Goal: Task Accomplishment & Management: Complete application form

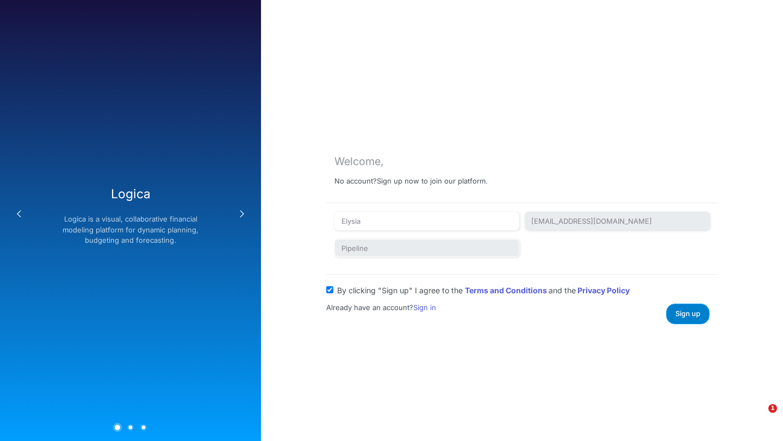
click at [697, 314] on span "Sign up" at bounding box center [687, 314] width 25 height 8
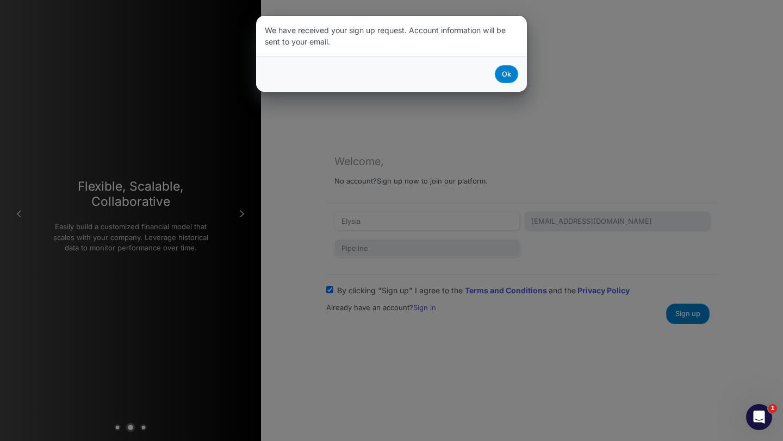
click at [512, 80] on button "Ok" at bounding box center [506, 74] width 23 height 18
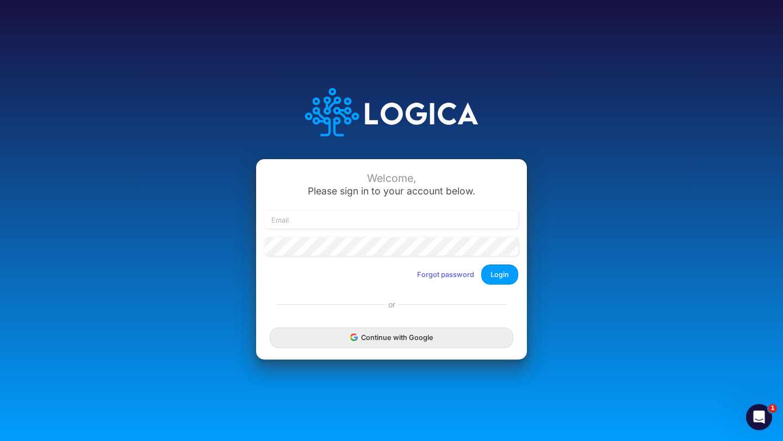
drag, startPoint x: 512, startPoint y: 80, endPoint x: 503, endPoint y: 74, distance: 10.9
click at [503, 74] on div "Welcome, Please sign in to your account below. Forgot password Login or Continu…" at bounding box center [391, 221] width 522 height 310
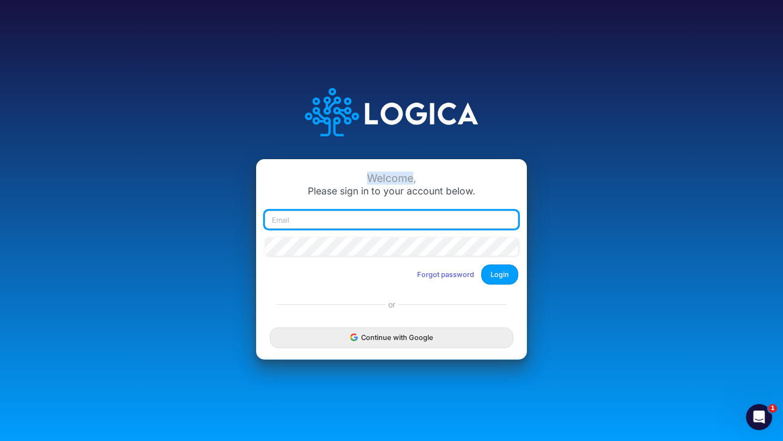
click at [319, 221] on input "email" at bounding box center [391, 220] width 253 height 18
type input "info@worktern.io"
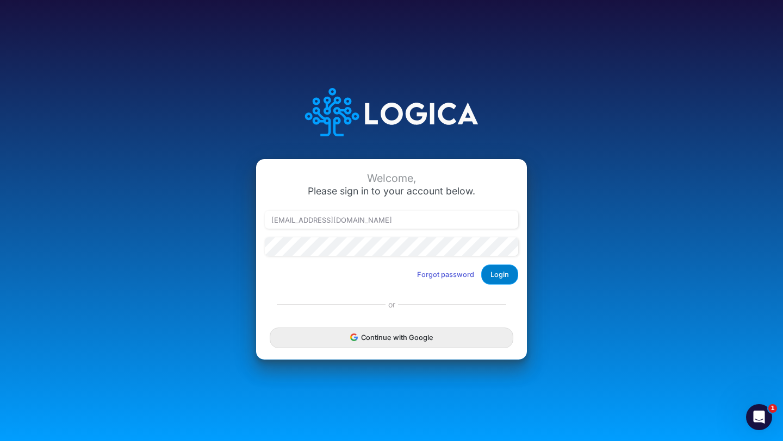
click at [506, 279] on button "Login" at bounding box center [499, 275] width 37 height 20
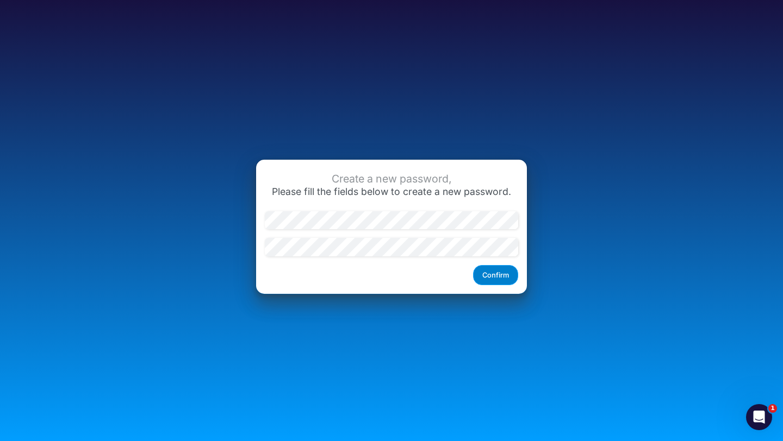
click at [506, 271] on button "Confirm" at bounding box center [495, 275] width 45 height 20
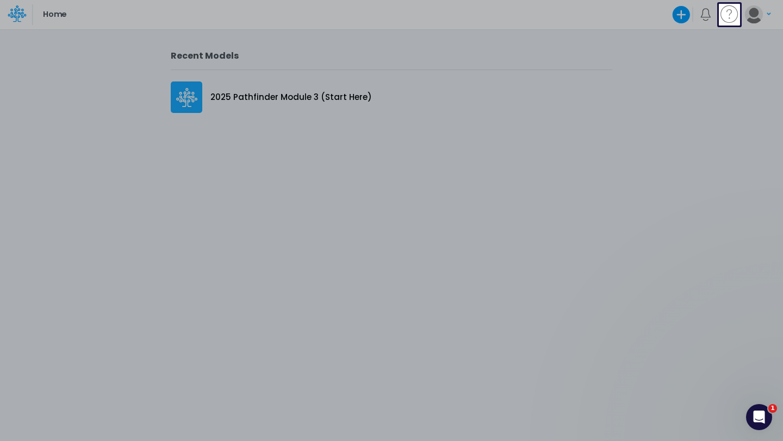
drag, startPoint x: 348, startPoint y: 110, endPoint x: 296, endPoint y: 93, distance: 55.4
click at [296, 93] on div at bounding box center [391, 234] width 783 height 416
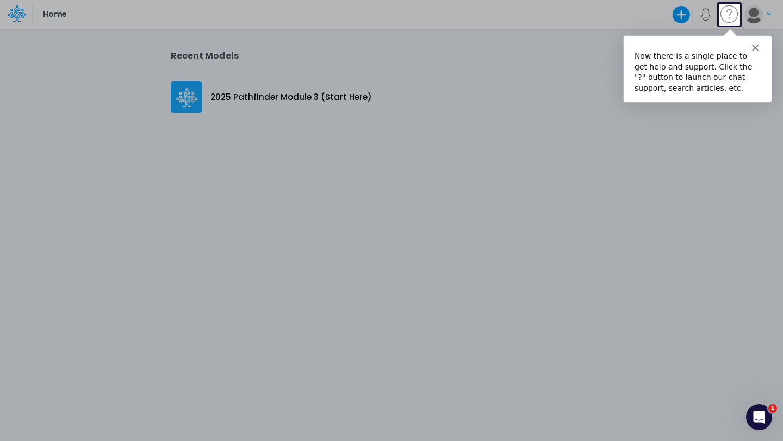
click at [754, 48] on icon "Close" at bounding box center [754, 46] width 7 height 7
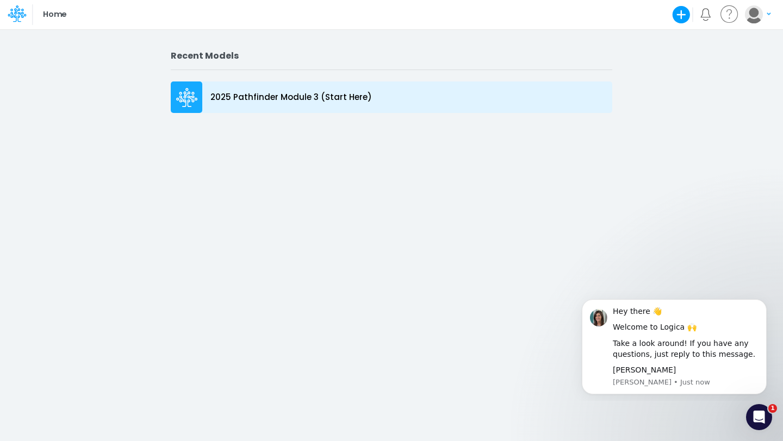
click at [194, 97] on icon at bounding box center [185, 99] width 18 height 7
